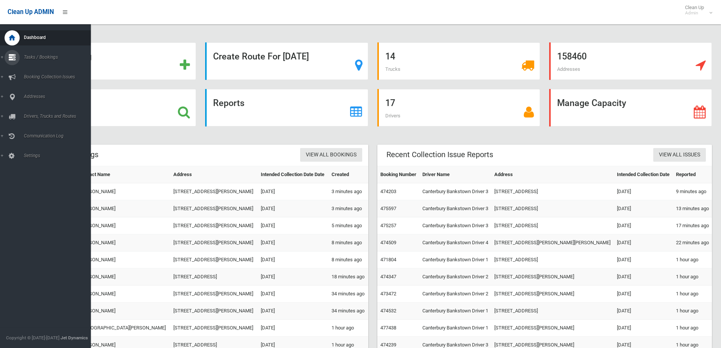
click at [44, 56] on span "Tasks / Bookings" at bounding box center [59, 57] width 75 height 5
click at [28, 113] on span "Search" at bounding box center [56, 112] width 69 height 5
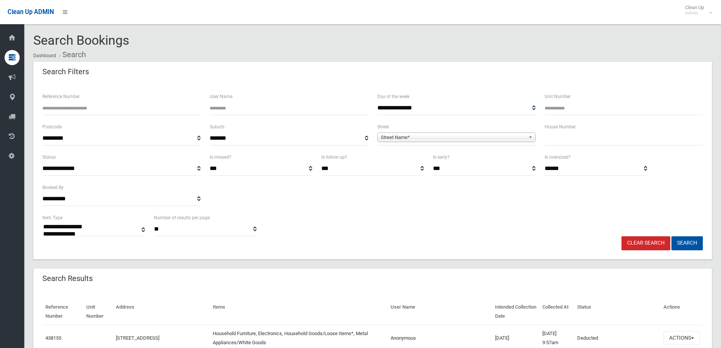
select select
click at [70, 106] on input "Reference Number" at bounding box center [121, 108] width 158 height 14
type input "******"
click at [686, 243] on button "Search" at bounding box center [687, 243] width 31 height 14
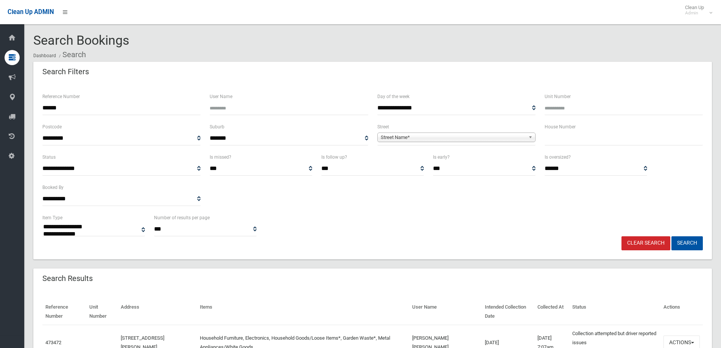
select select
click at [688, 243] on button "Search" at bounding box center [687, 243] width 31 height 14
select select
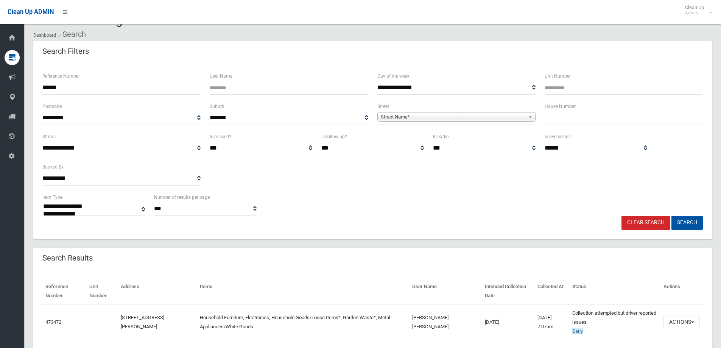
scroll to position [38, 0]
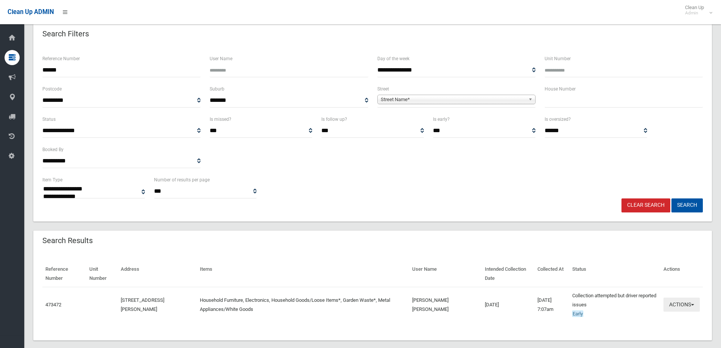
click at [674, 305] on button "Actions" at bounding box center [682, 305] width 36 height 14
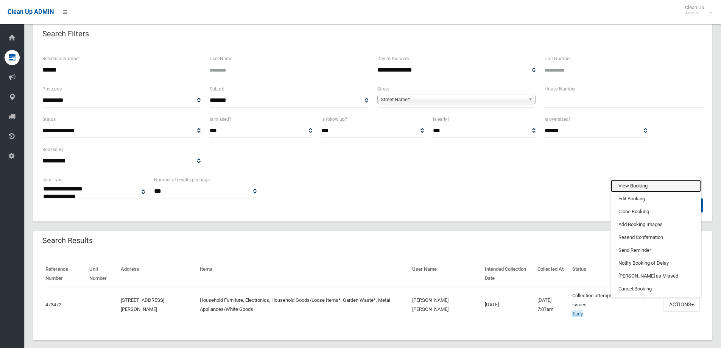
click at [626, 186] on link "View Booking" at bounding box center [656, 185] width 90 height 13
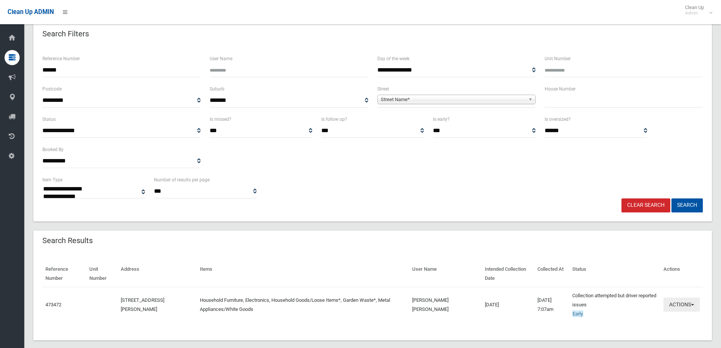
click at [678, 304] on button "Actions" at bounding box center [682, 305] width 36 height 14
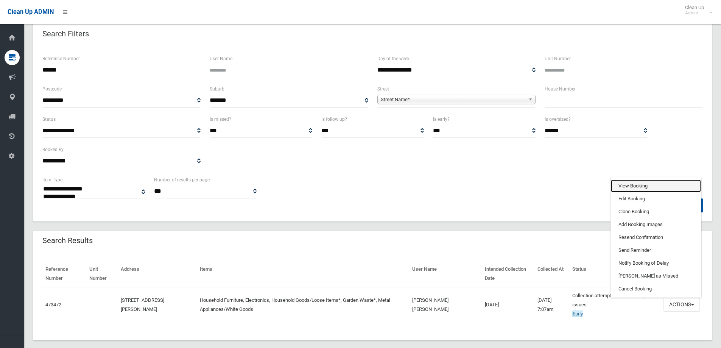
click at [627, 184] on link "View Booking" at bounding box center [656, 185] width 90 height 13
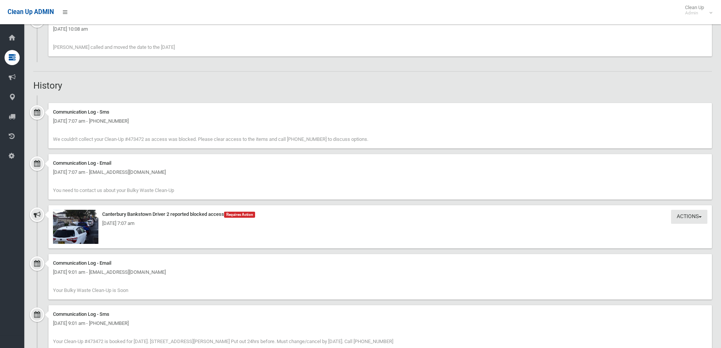
scroll to position [606, 0]
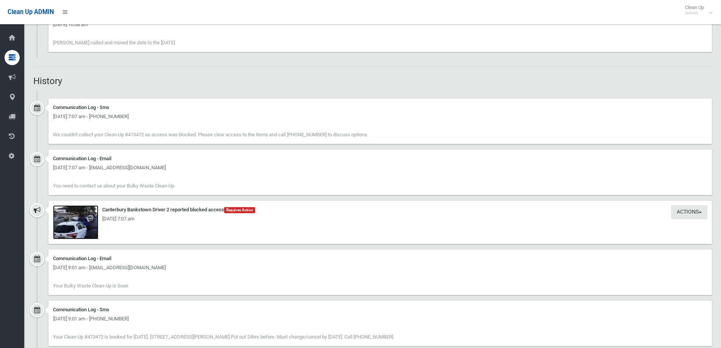
click at [80, 225] on img at bounding box center [75, 222] width 45 height 34
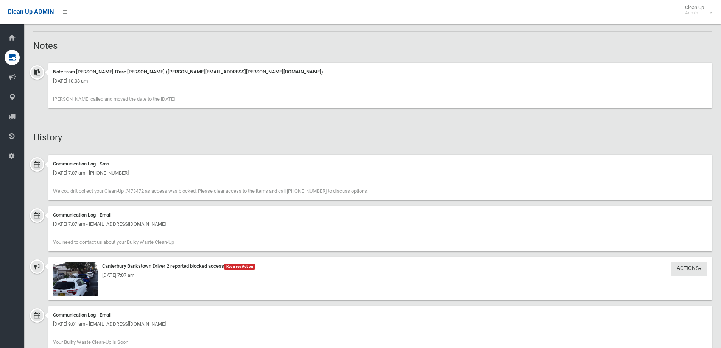
scroll to position [568, 0]
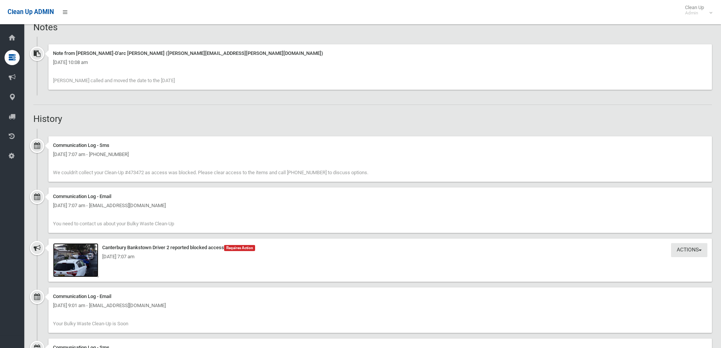
click at [84, 262] on img at bounding box center [75, 260] width 45 height 34
click at [75, 261] on div "Monday 11th August 2025 - 7:07 am" at bounding box center [380, 256] width 655 height 9
click at [80, 254] on div "Monday 11th August 2025 - 7:07 am" at bounding box center [380, 256] width 655 height 9
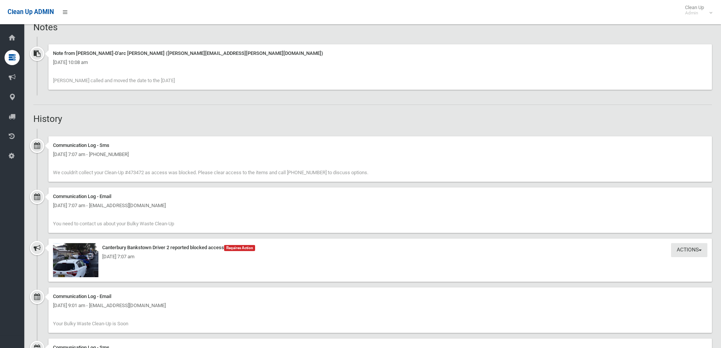
click at [70, 261] on div "Monday 11th August 2025 - 7:07 am" at bounding box center [380, 256] width 655 height 9
click at [296, 254] on div "Monday 11th August 2025 - 7:07 am" at bounding box center [380, 256] width 655 height 9
click at [66, 252] on div "Monday 11th August 2025 - 7:07 am" at bounding box center [380, 256] width 655 height 9
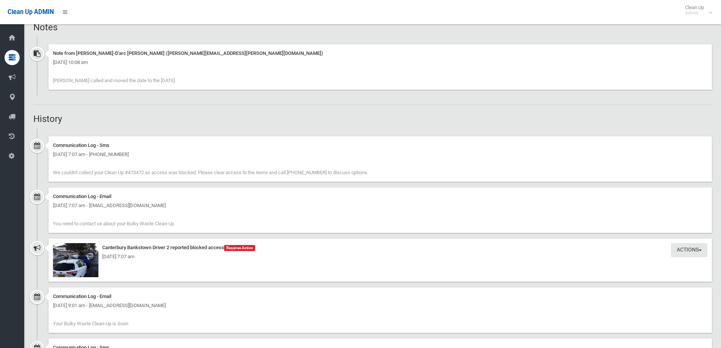
click at [81, 252] on div "Monday 11th August 2025 - 7:07 am" at bounding box center [380, 256] width 655 height 9
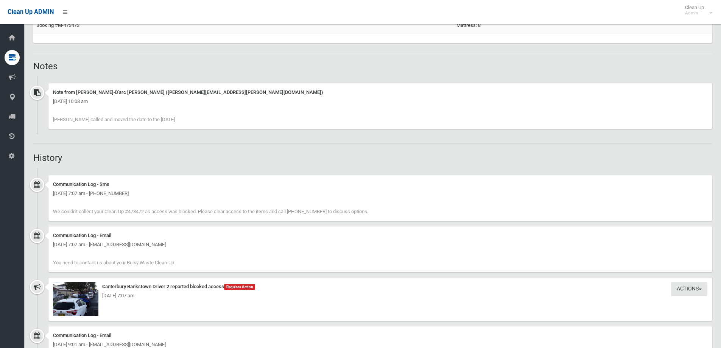
scroll to position [0, 0]
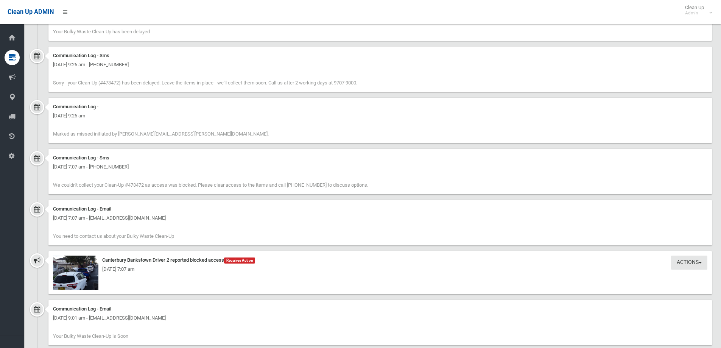
scroll to position [871, 0]
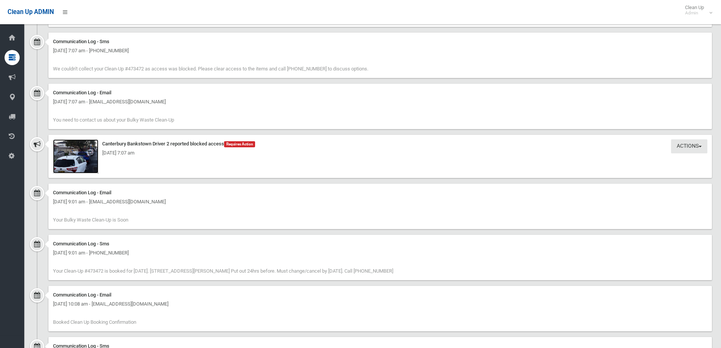
click at [77, 165] on img at bounding box center [75, 156] width 45 height 34
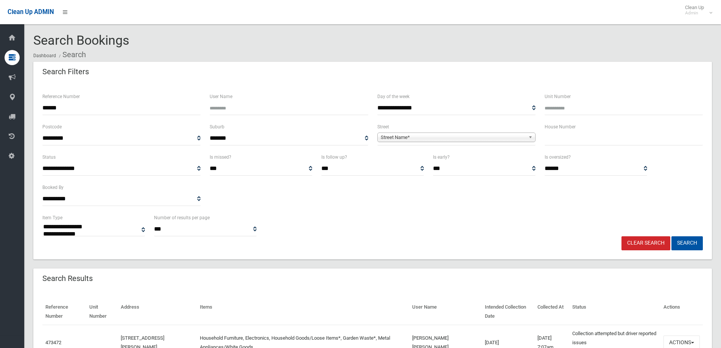
select select
